Goal: Check status

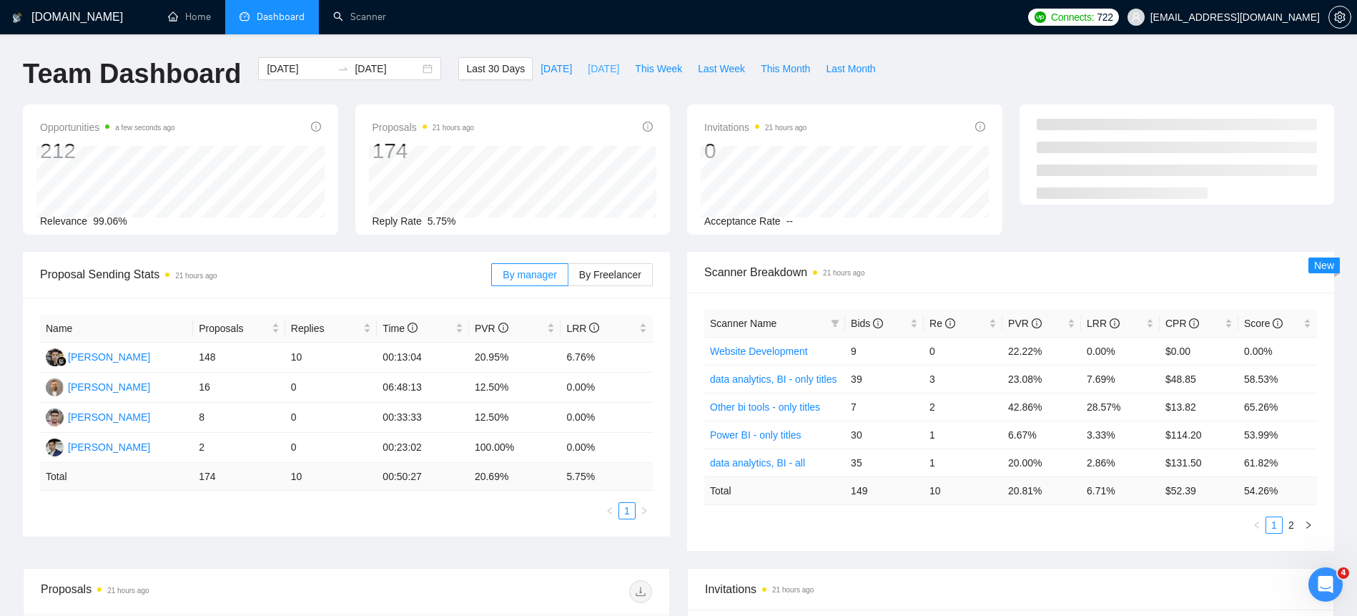
click at [588, 72] on span "[DATE]" at bounding box center [603, 69] width 31 height 16
type input "[DATE]"
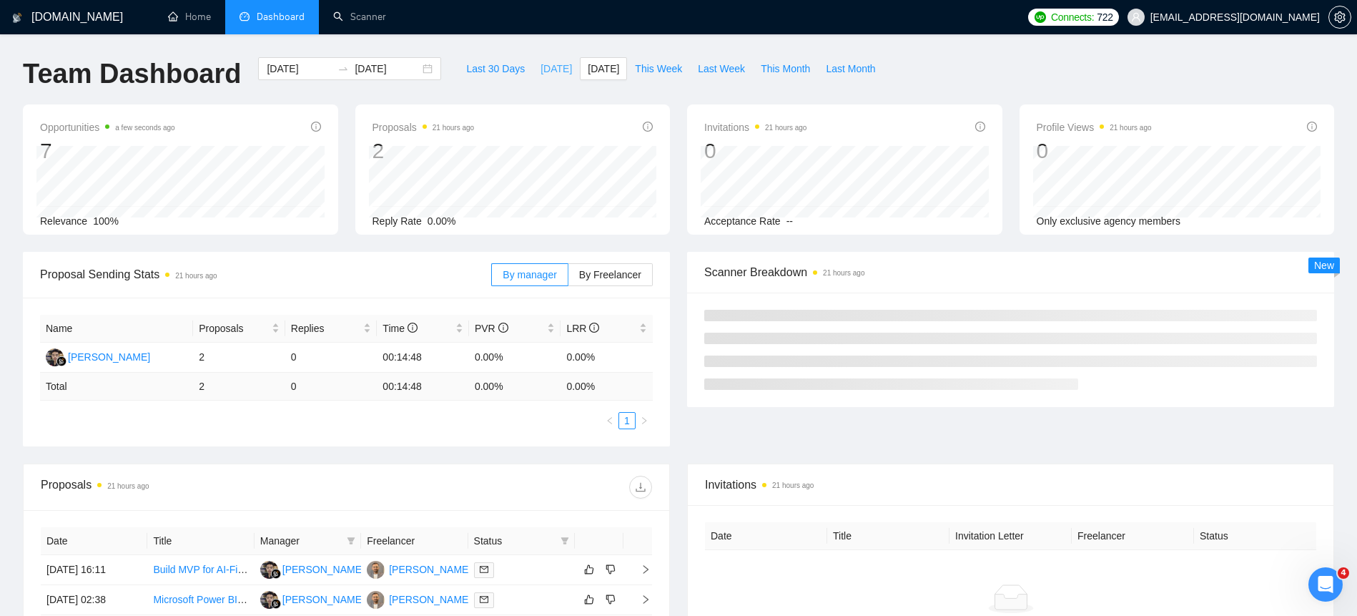
click at [543, 65] on span "[DATE]" at bounding box center [556, 69] width 31 height 16
type input "[DATE]"
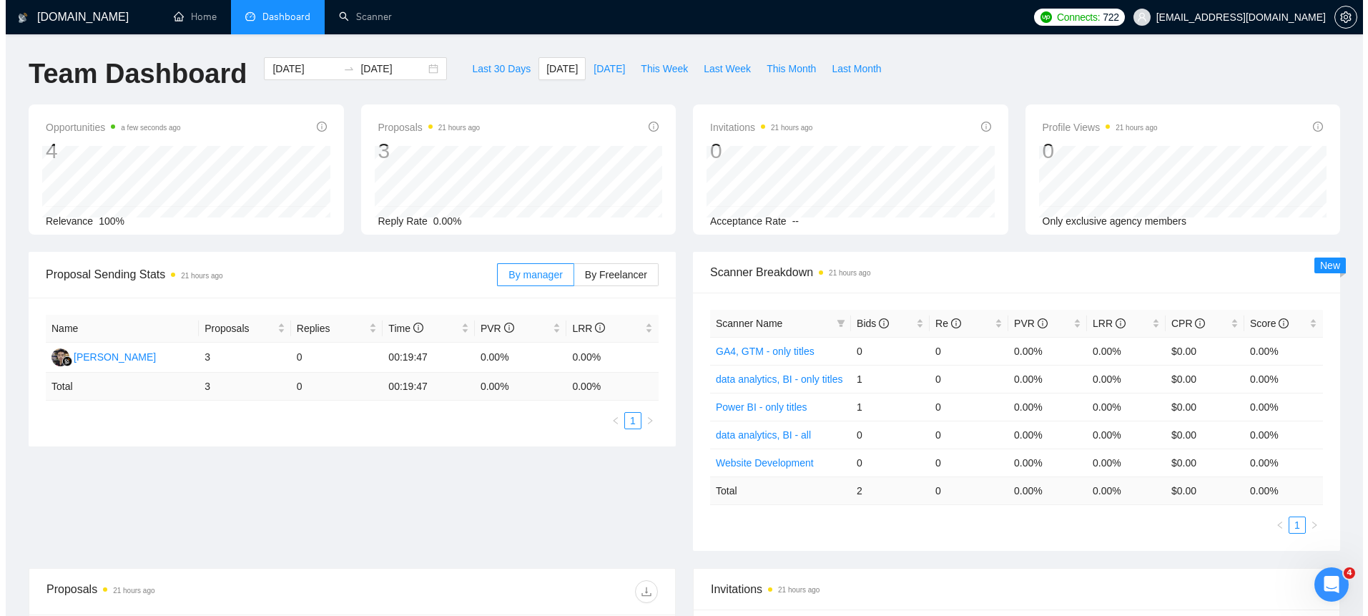
scroll to position [249, 0]
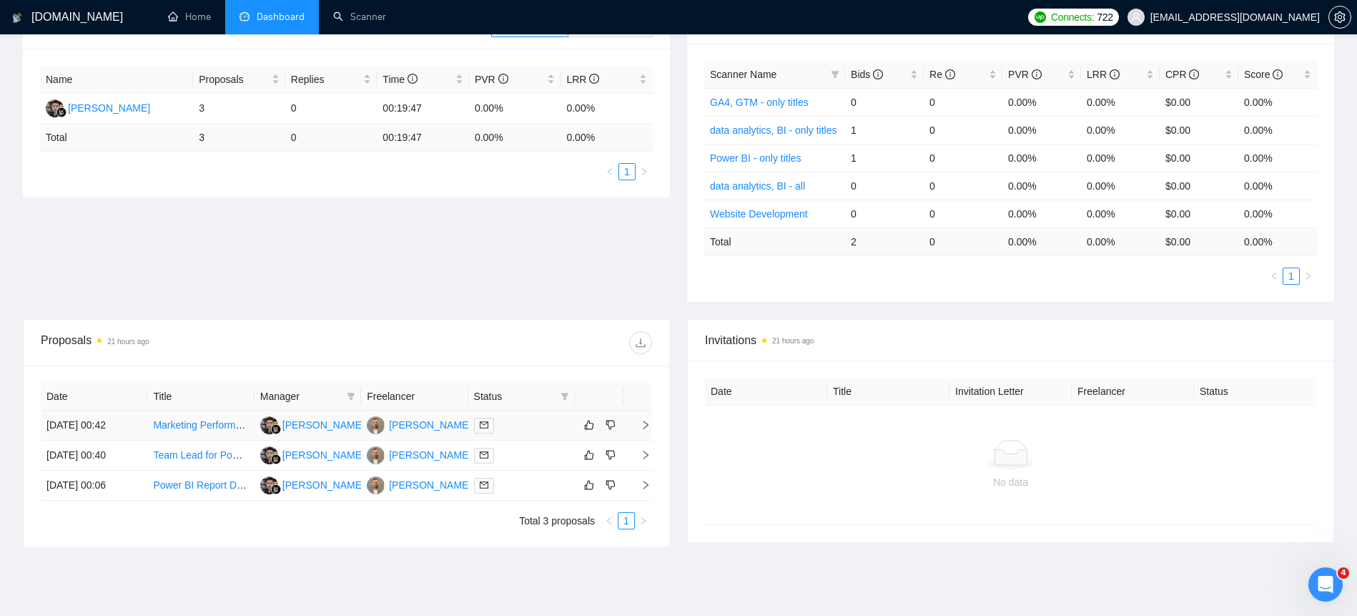
click at [99, 430] on td "[DATE] 00:42" at bounding box center [94, 426] width 107 height 30
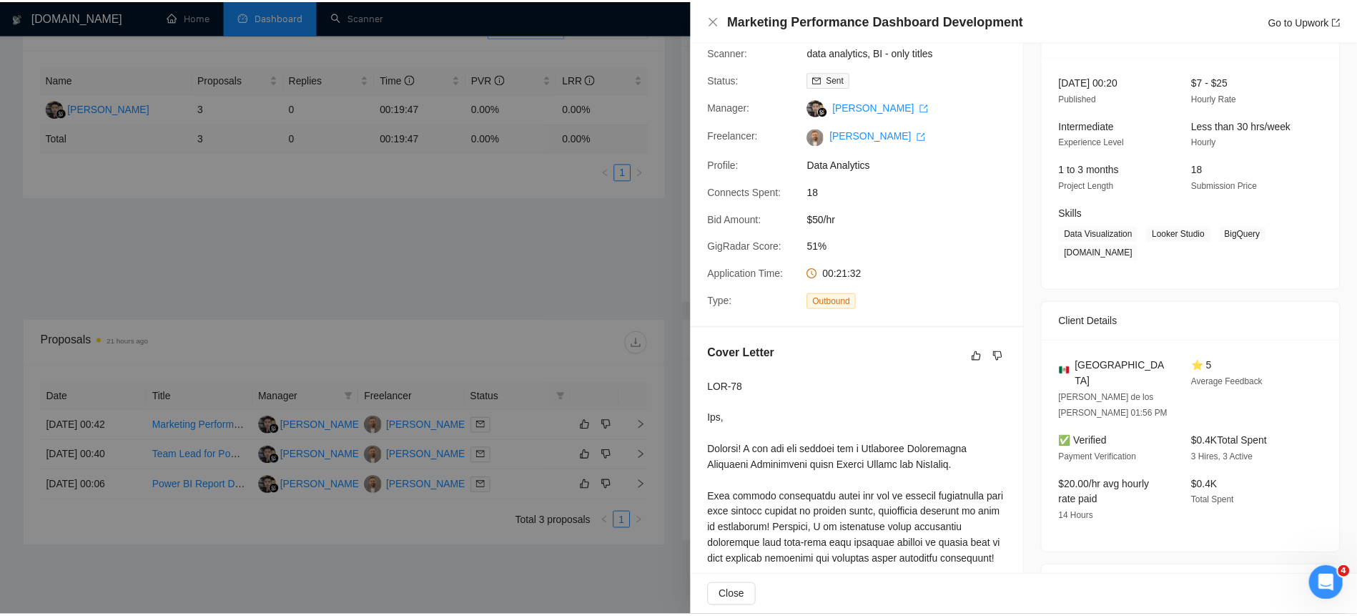
scroll to position [92, 0]
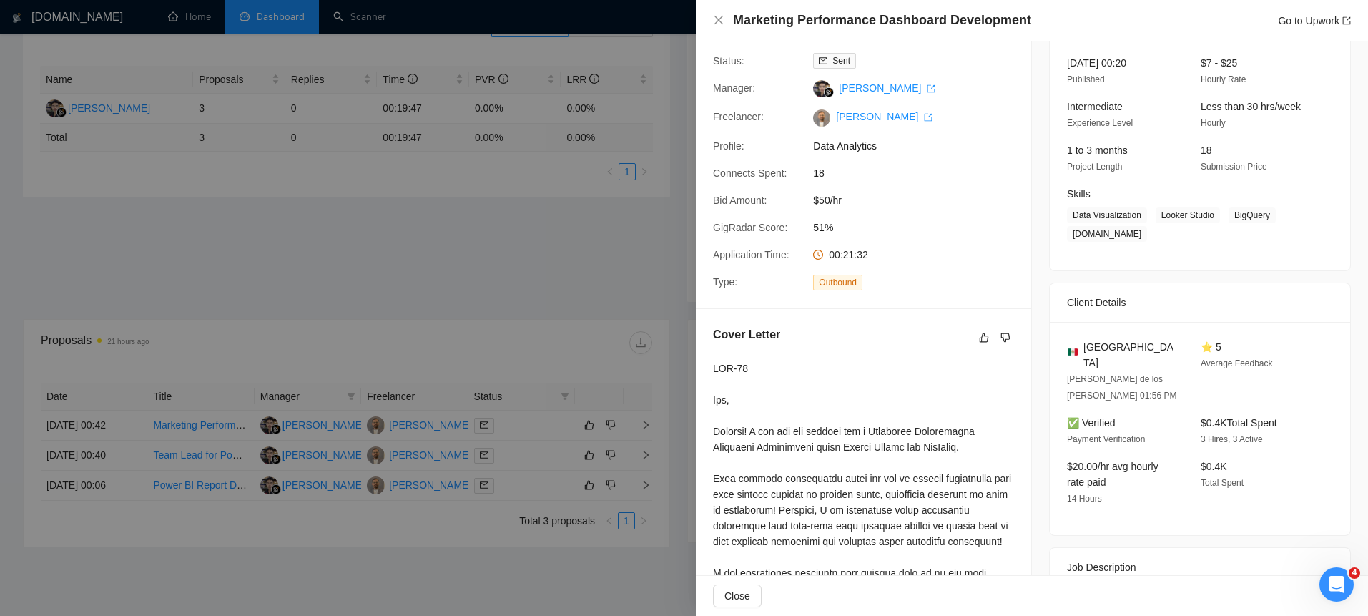
click at [117, 390] on div at bounding box center [684, 308] width 1368 height 616
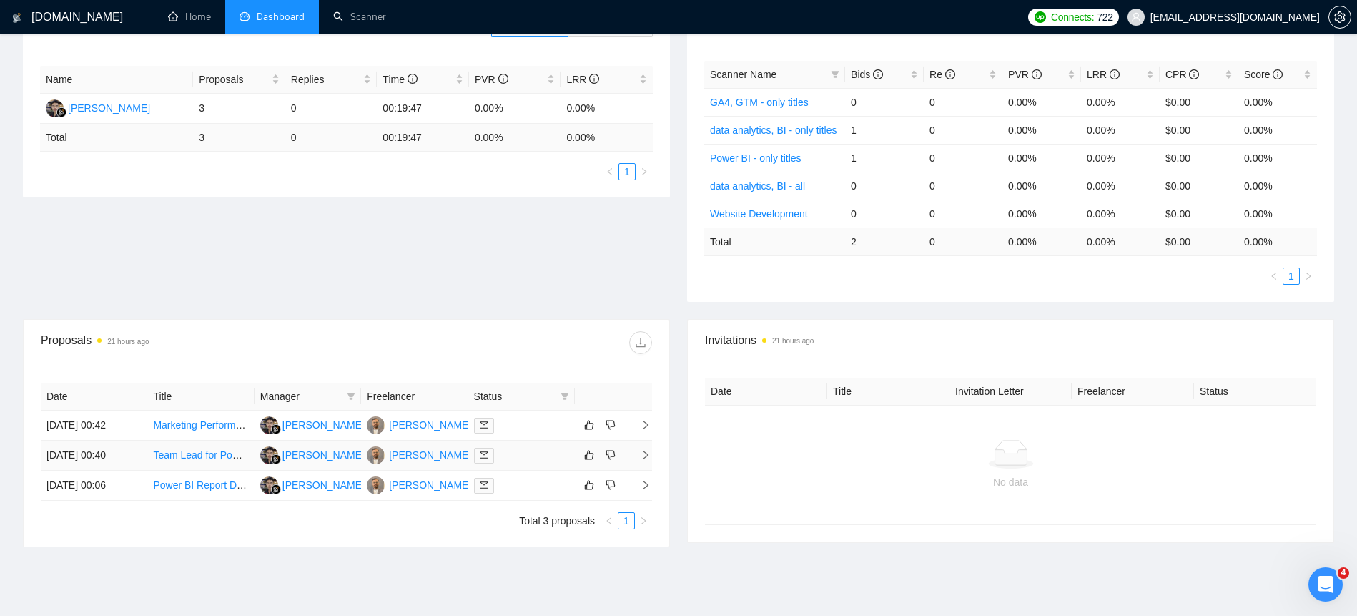
click at [59, 466] on td "[DATE] 00:40" at bounding box center [94, 456] width 107 height 30
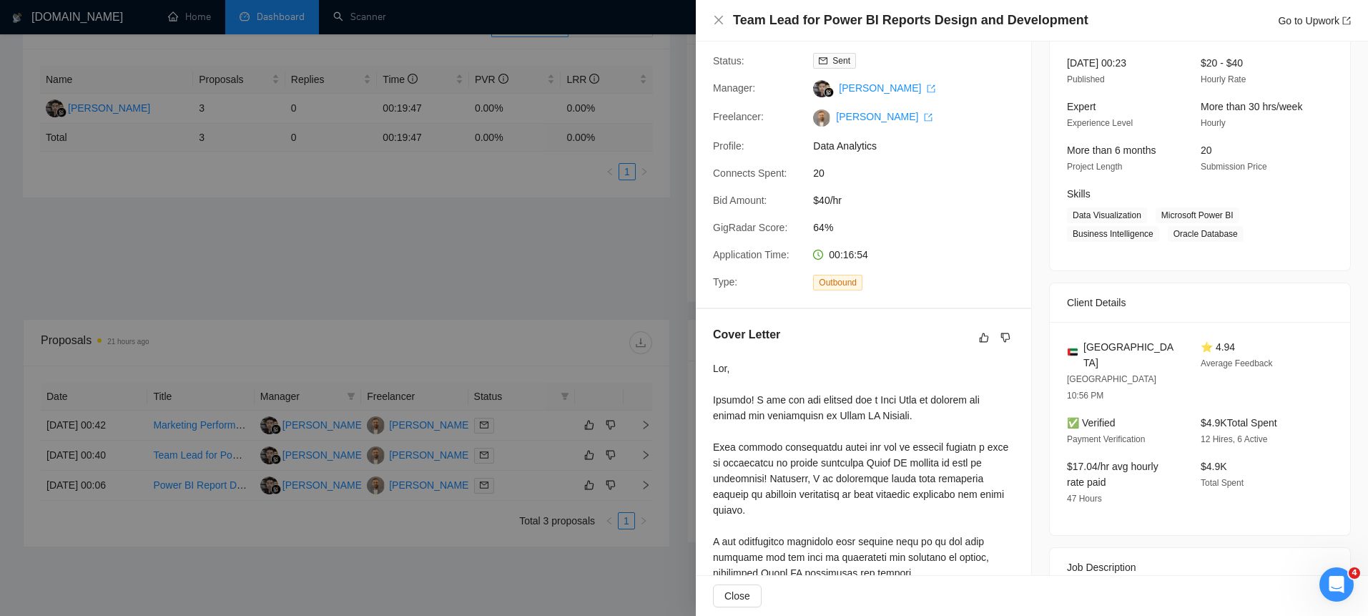
click at [201, 405] on div at bounding box center [684, 308] width 1368 height 616
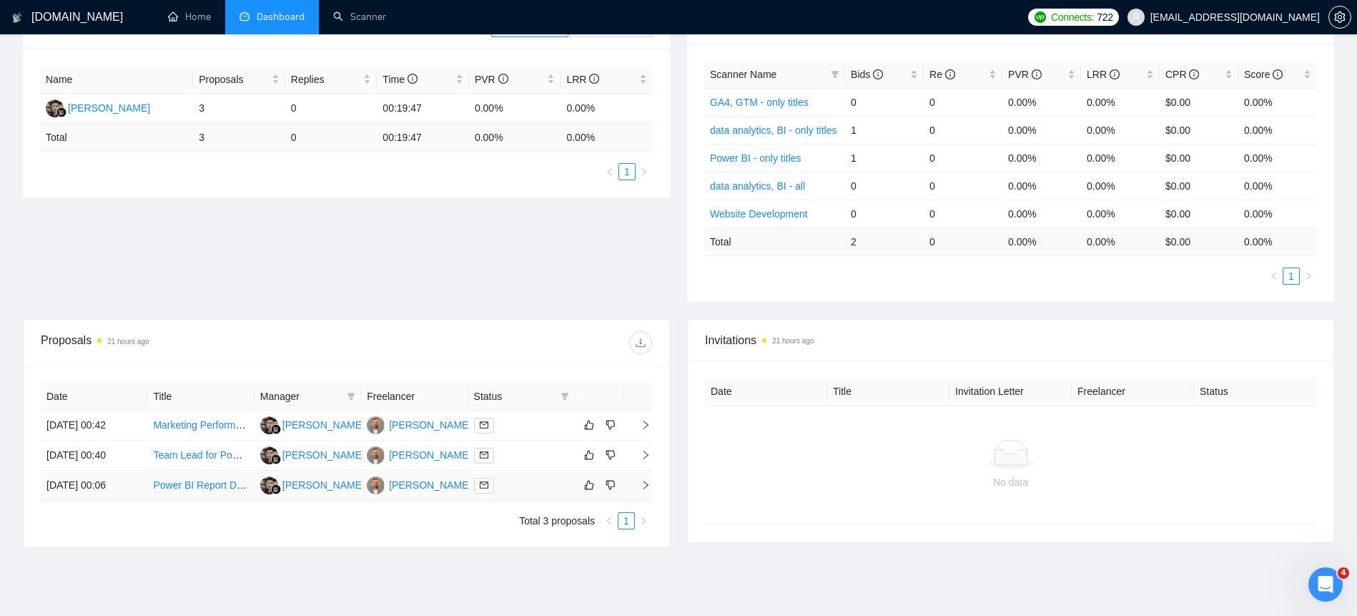
click at [112, 491] on td "[DATE] 00:06" at bounding box center [94, 486] width 107 height 30
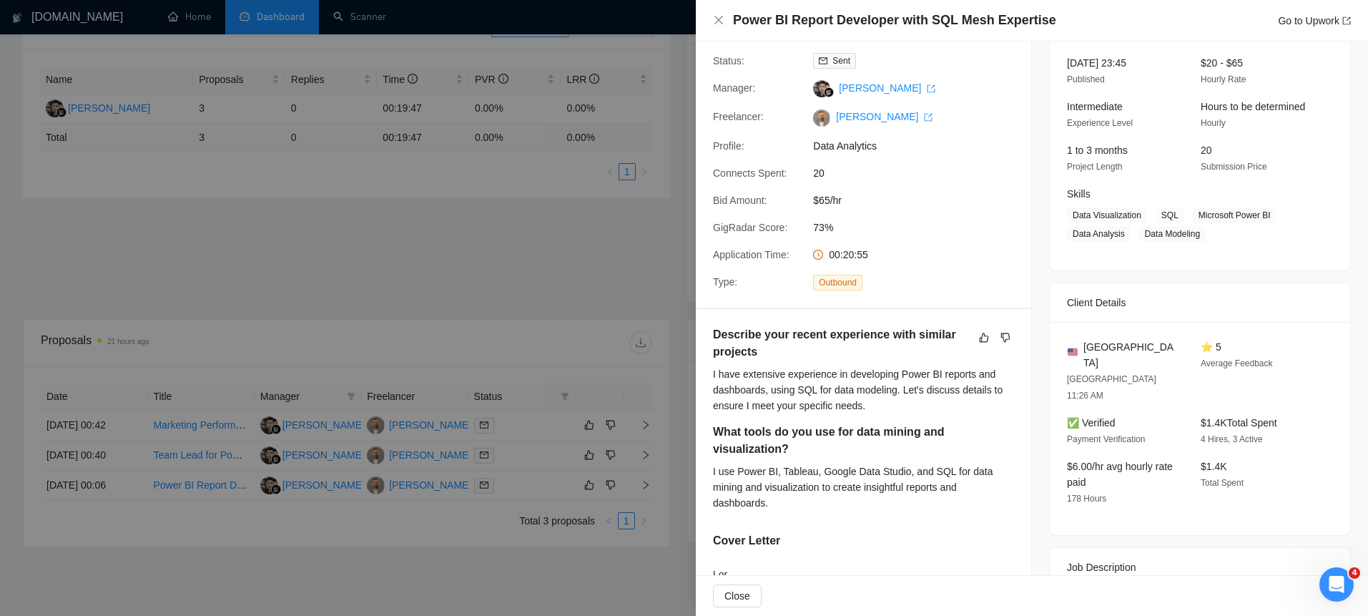
click at [492, 283] on div at bounding box center [684, 308] width 1368 height 616
